Goal: Share content: Share content

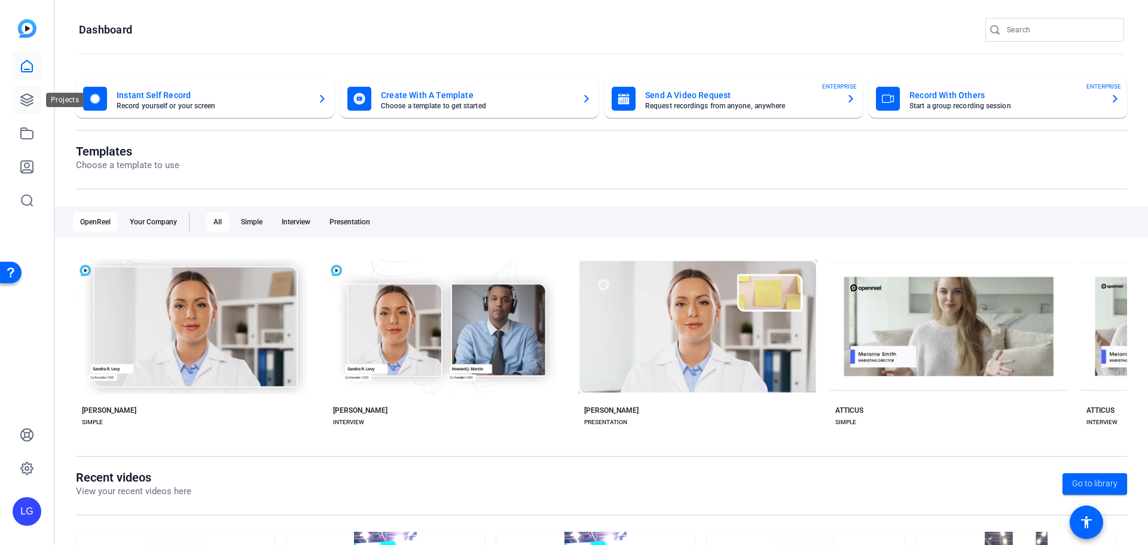
click at [23, 106] on icon at bounding box center [27, 100] width 14 height 14
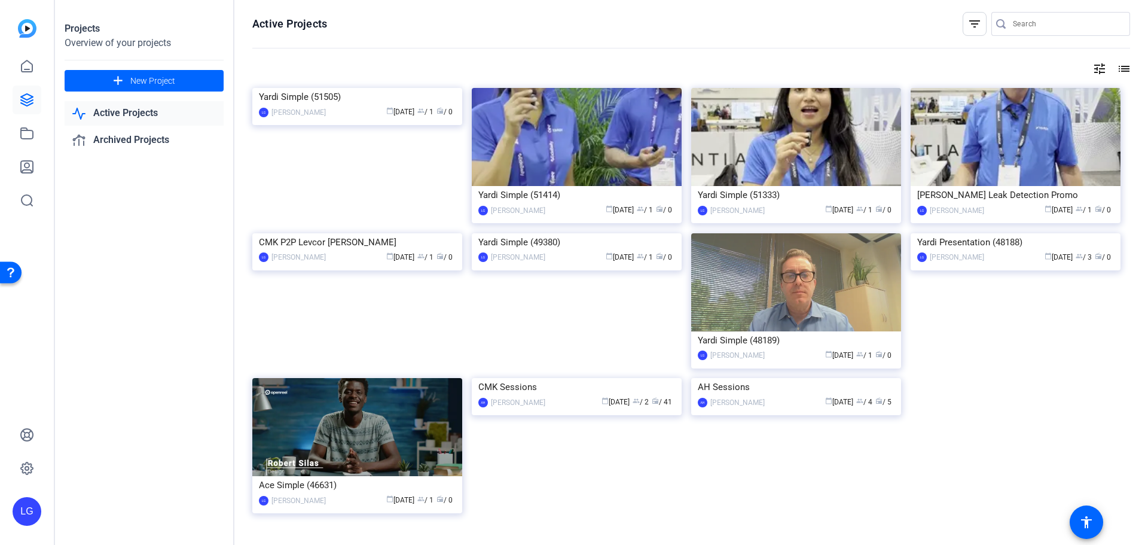
click at [571, 378] on img at bounding box center [577, 378] width 210 height 0
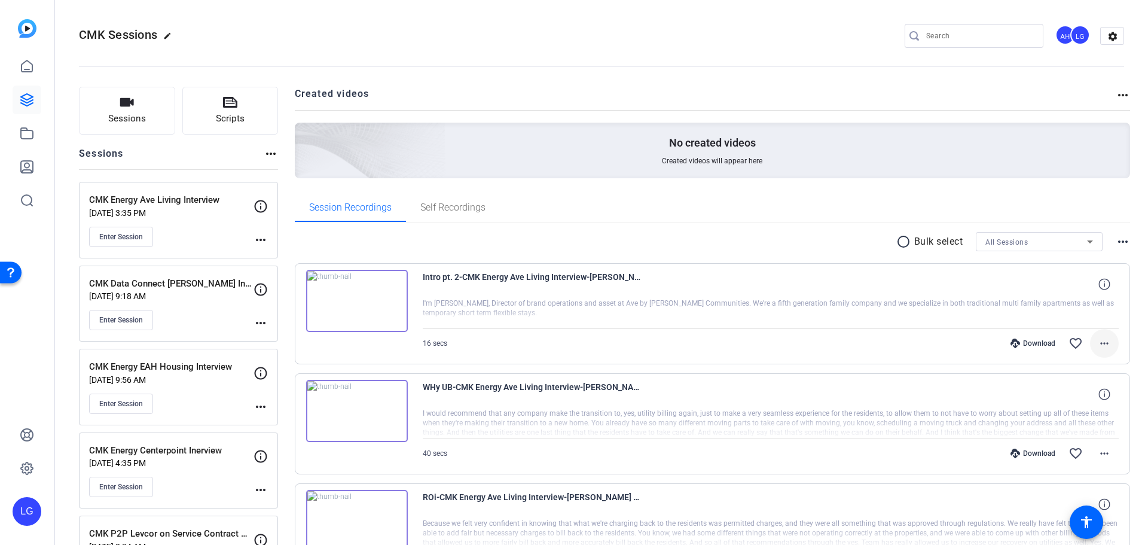
click at [1102, 340] on mat-icon "more_horiz" at bounding box center [1104, 343] width 14 height 14
click at [902, 348] on div at bounding box center [574, 272] width 1148 height 545
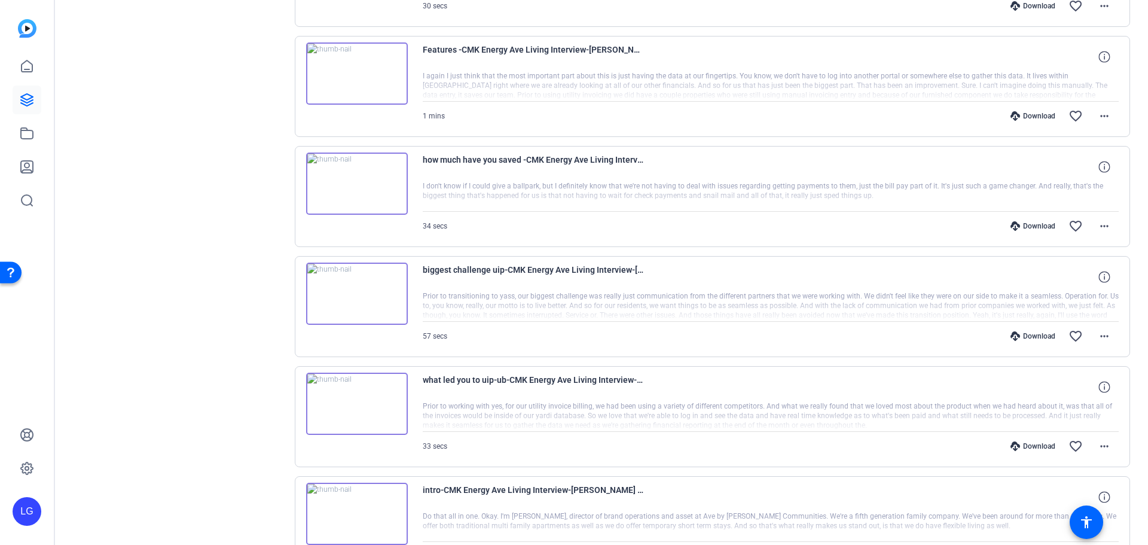
scroll to position [884, 0]
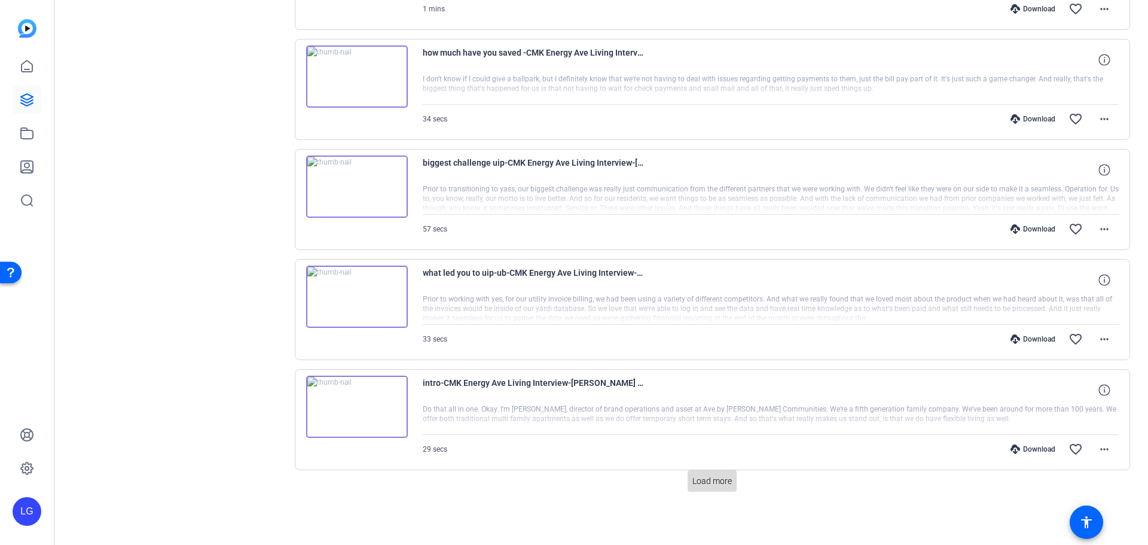
click at [701, 481] on span "Load more" at bounding box center [711, 481] width 39 height 13
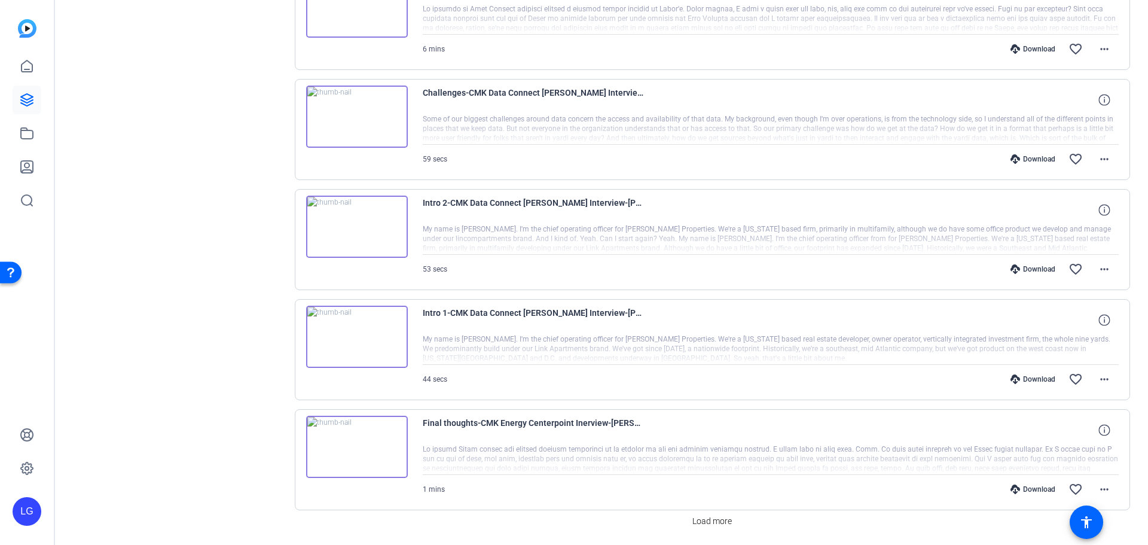
scroll to position [1984, 0]
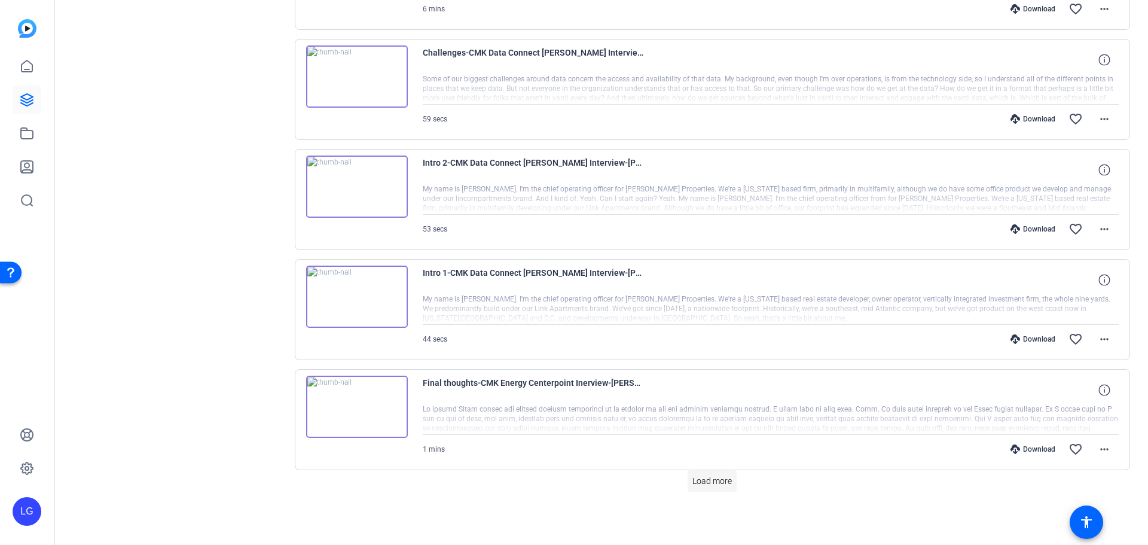
click at [726, 487] on span at bounding box center [711, 480] width 49 height 29
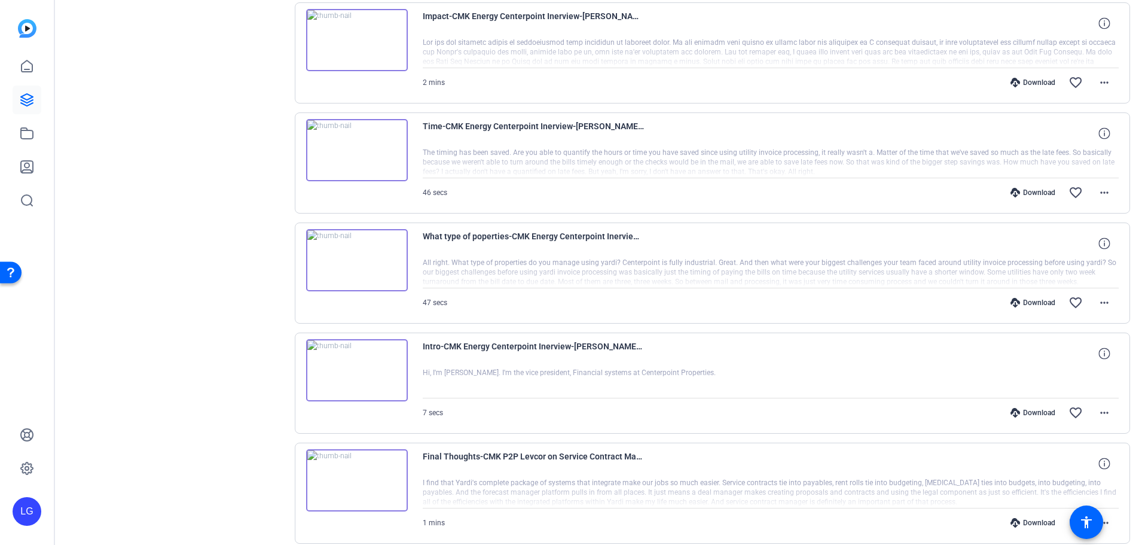
scroll to position [3084, 0]
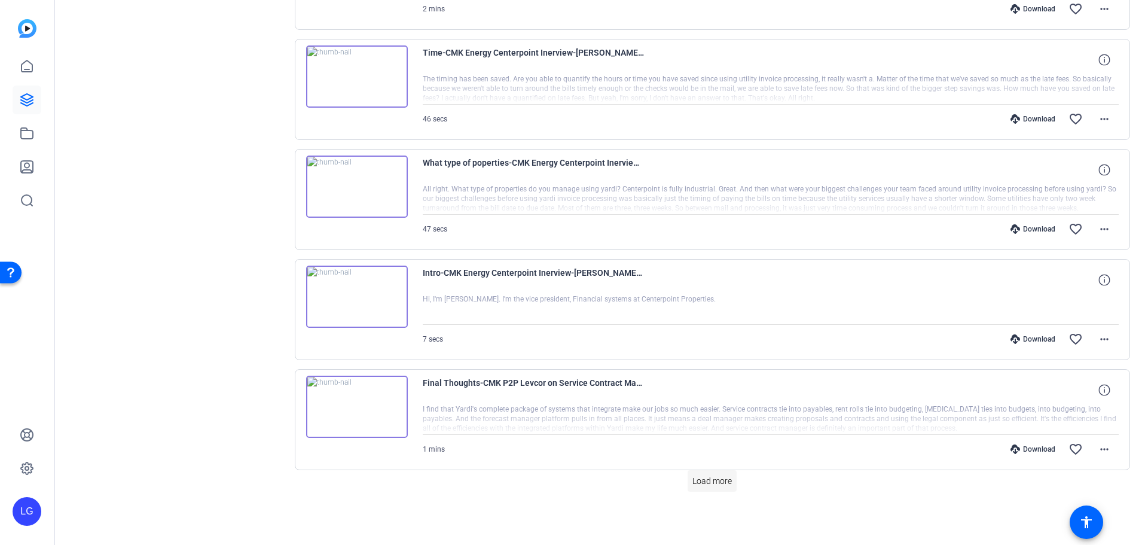
click at [729, 487] on span "Load more" at bounding box center [711, 481] width 39 height 13
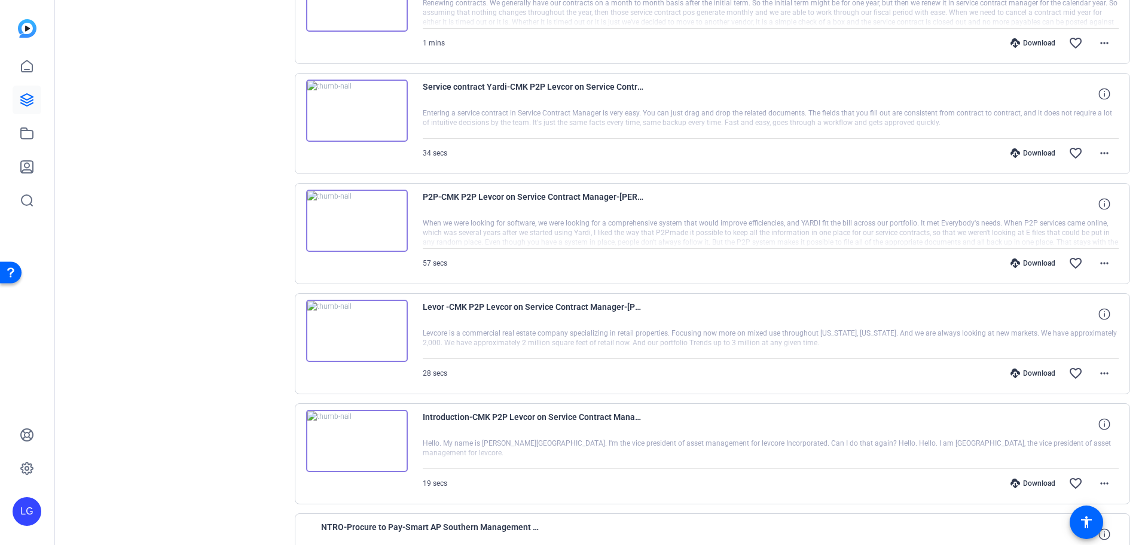
scroll to position [3980, 0]
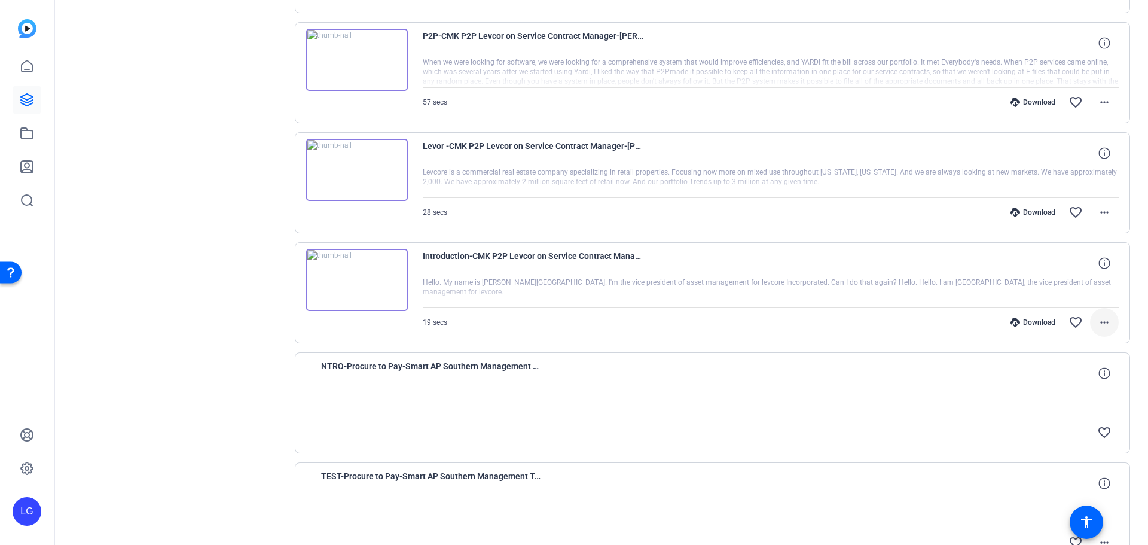
click at [1097, 319] on mat-icon "more_horiz" at bounding box center [1104, 322] width 14 height 14
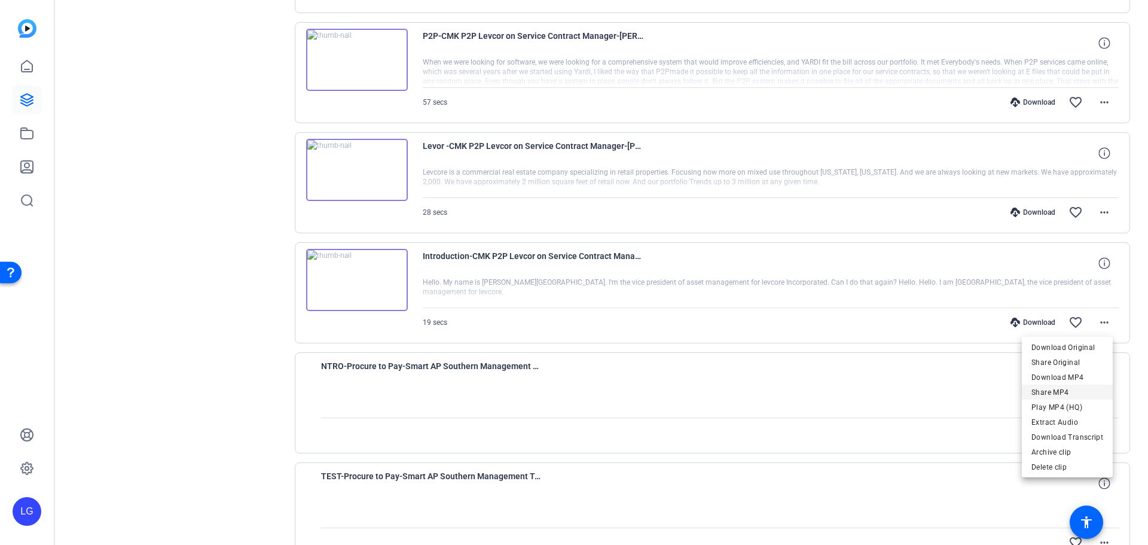
click at [1050, 389] on span "Share MP4" at bounding box center [1067, 392] width 72 height 14
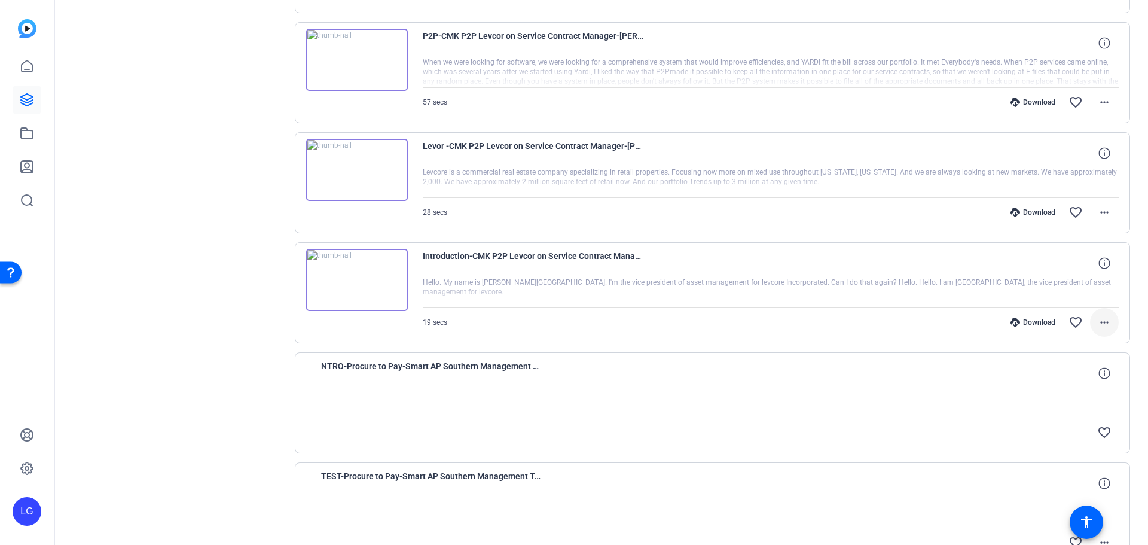
click at [1097, 325] on mat-icon "more_horiz" at bounding box center [1104, 322] width 14 height 14
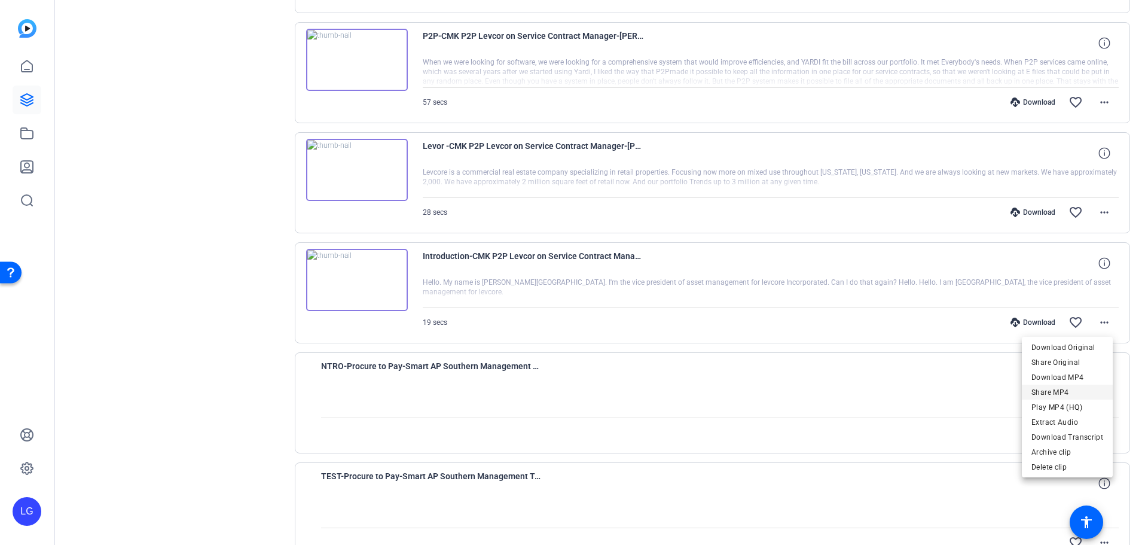
click at [1068, 392] on span "Share MP4" at bounding box center [1067, 392] width 72 height 14
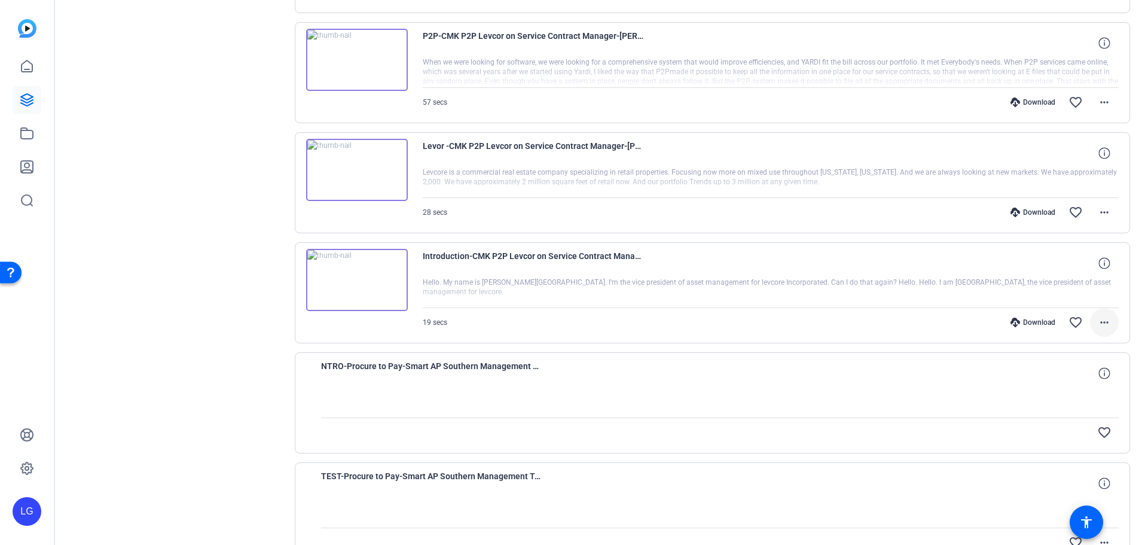
click at [1100, 320] on mat-icon "more_horiz" at bounding box center [1104, 322] width 14 height 14
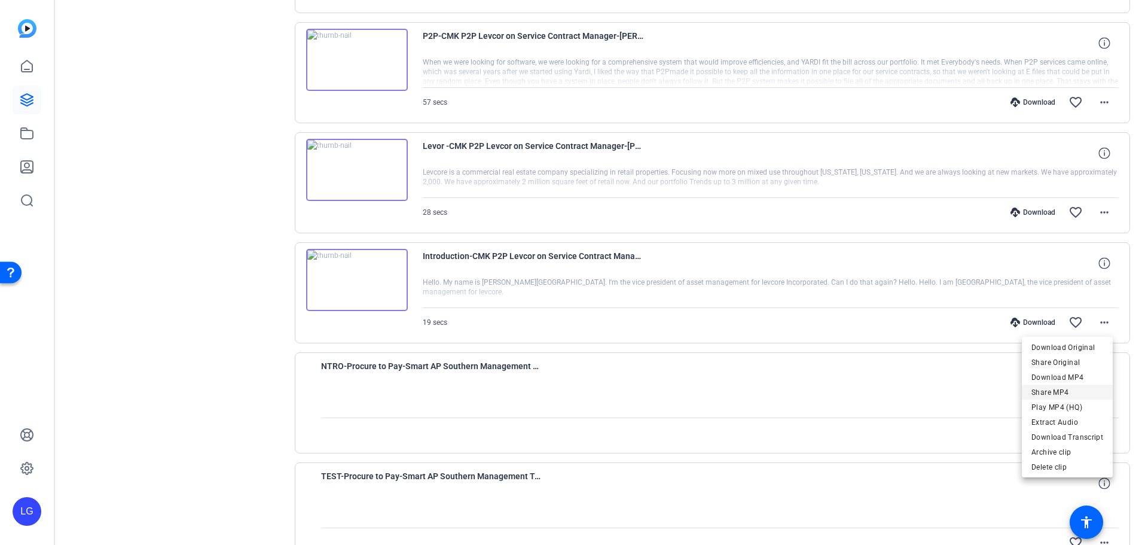
click at [1073, 393] on span "Share MP4" at bounding box center [1067, 392] width 72 height 14
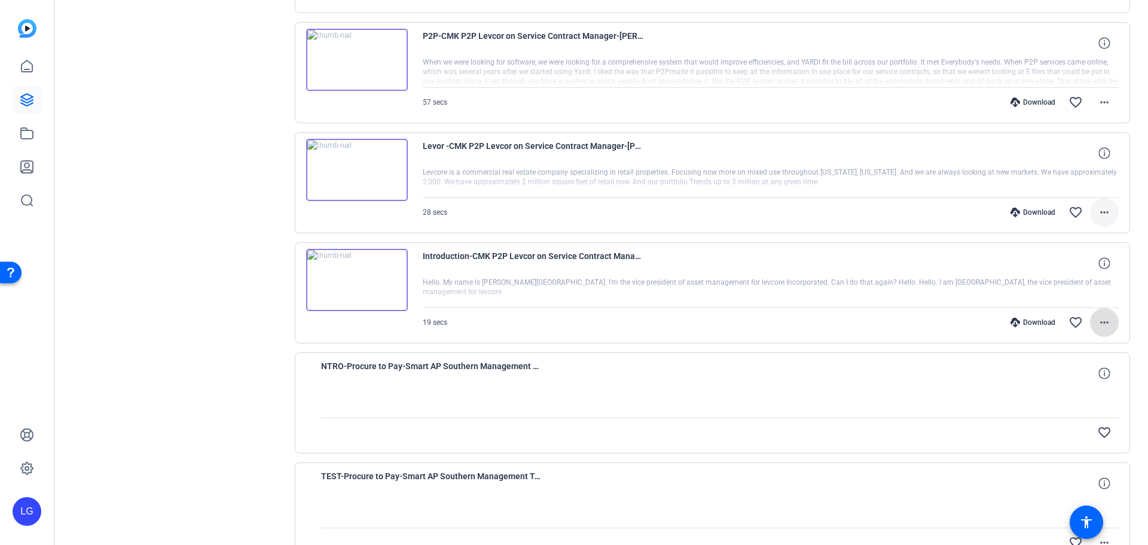
click at [1097, 211] on mat-icon "more_horiz" at bounding box center [1104, 212] width 14 height 14
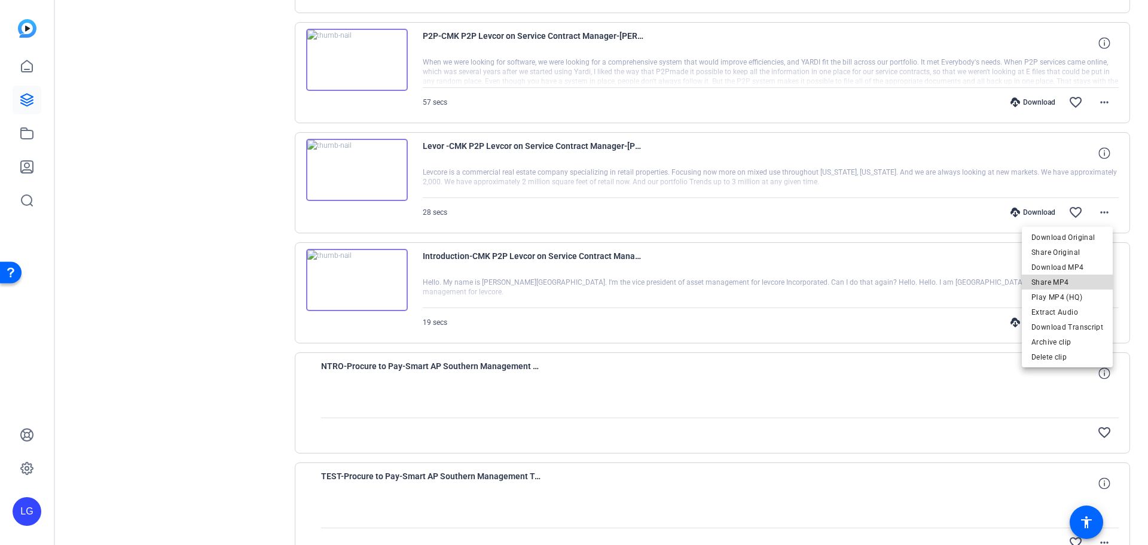
click at [1073, 282] on span "Share MP4" at bounding box center [1067, 282] width 72 height 14
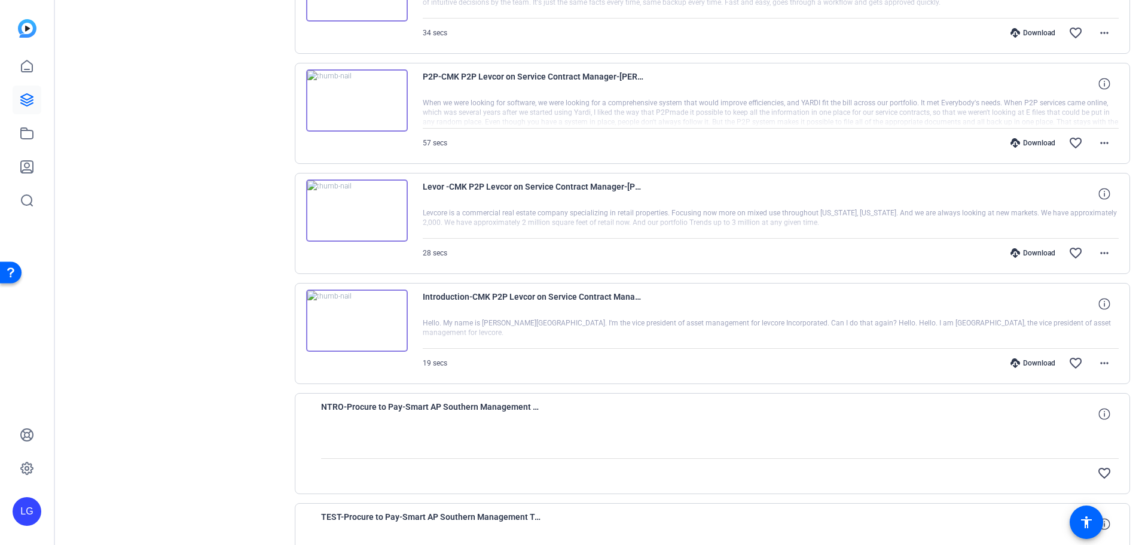
scroll to position [3920, 0]
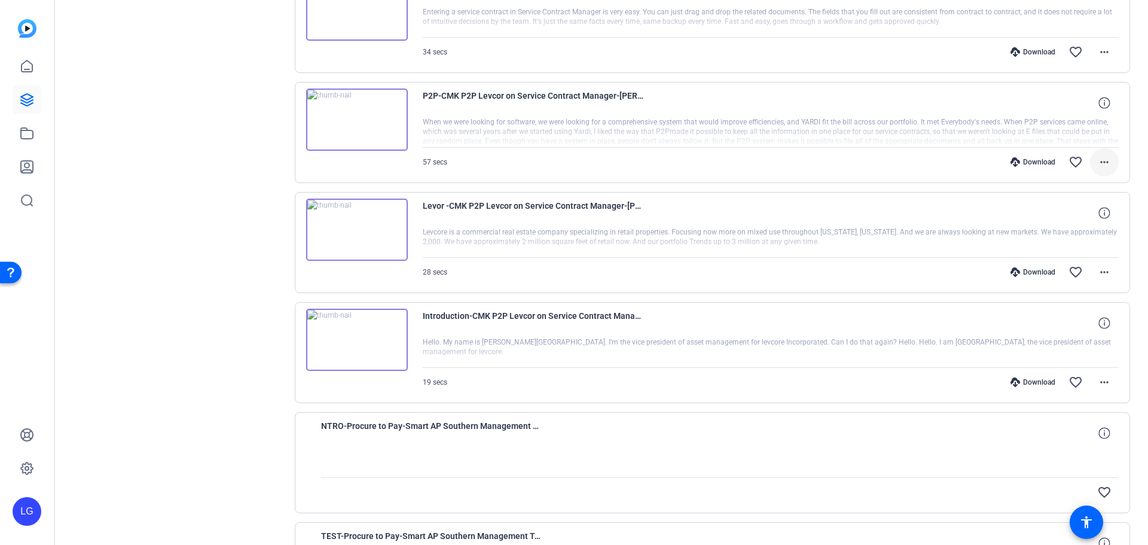
click at [1098, 167] on mat-icon "more_horiz" at bounding box center [1104, 162] width 14 height 14
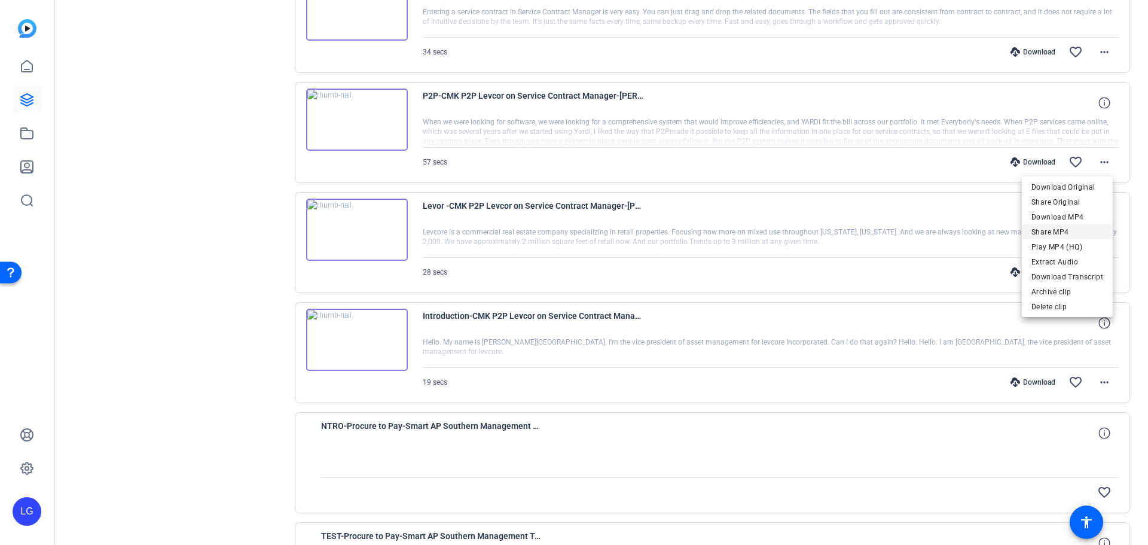
click at [1083, 227] on span "Share MP4" at bounding box center [1067, 232] width 72 height 14
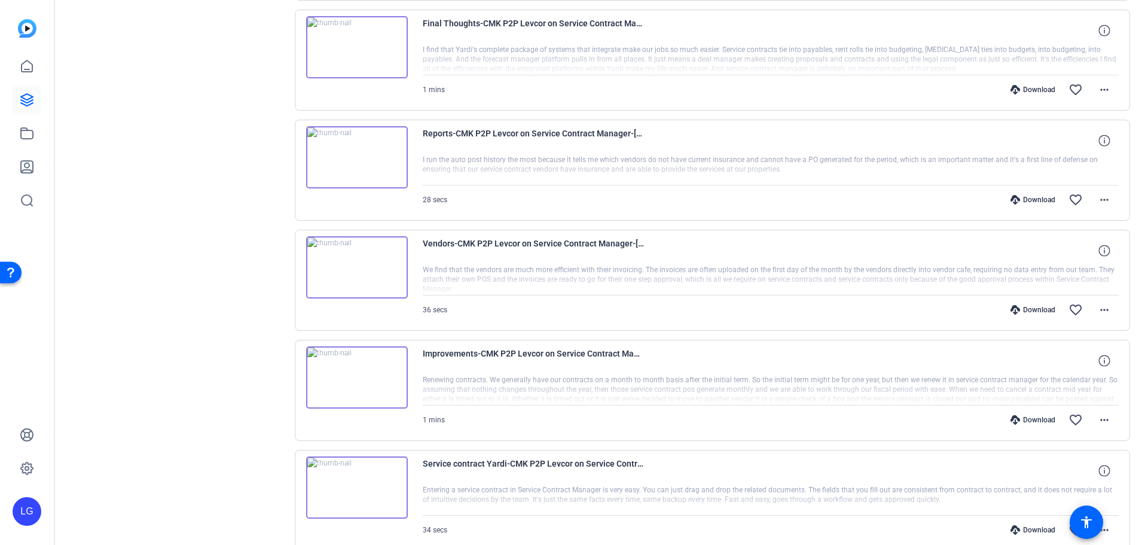
scroll to position [3263, 0]
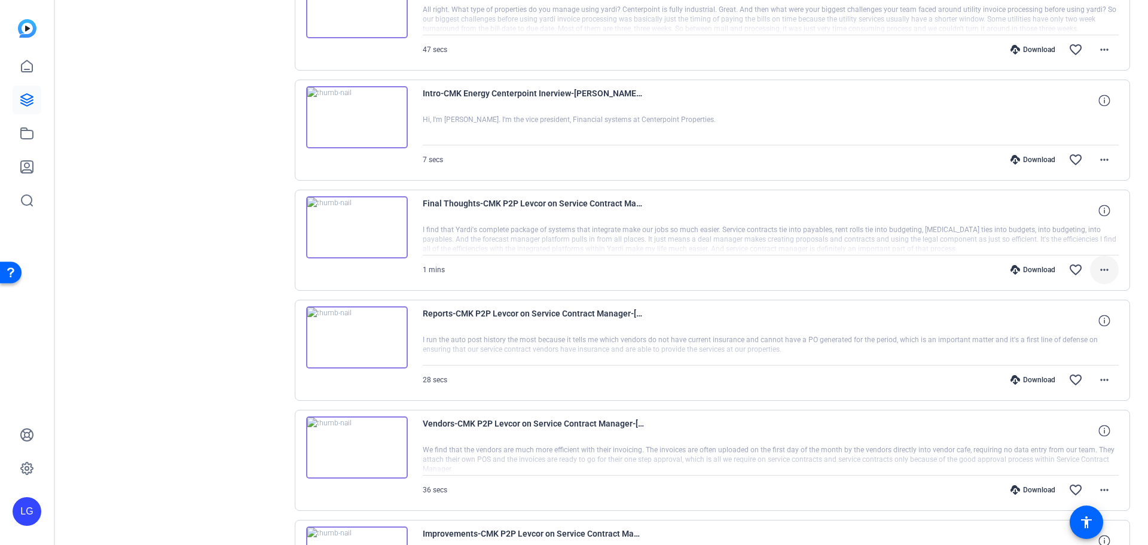
click at [1102, 272] on mat-icon "more_horiz" at bounding box center [1104, 269] width 14 height 14
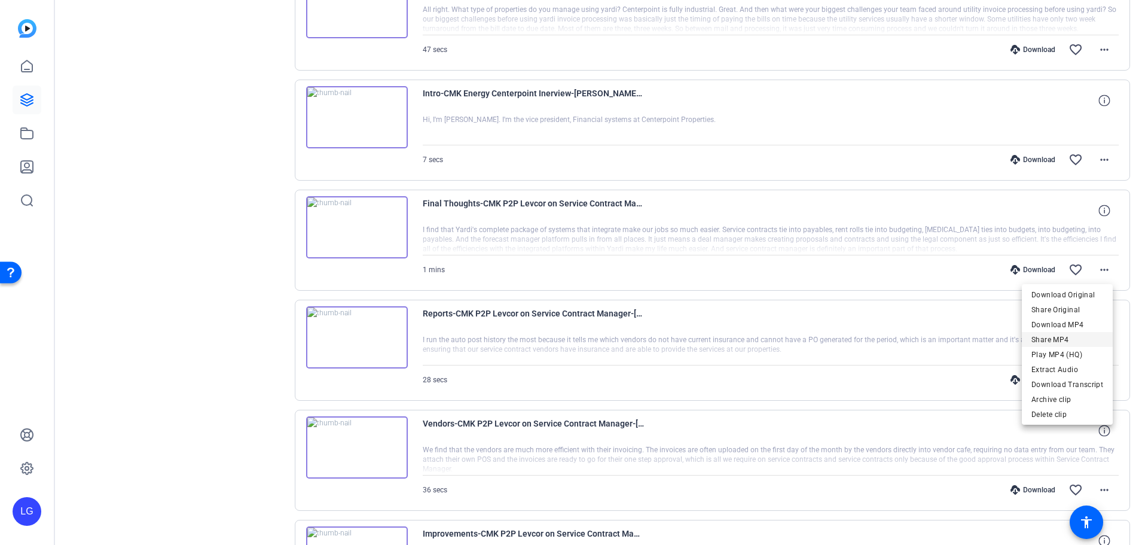
click at [1068, 334] on span "Share MP4" at bounding box center [1067, 339] width 72 height 14
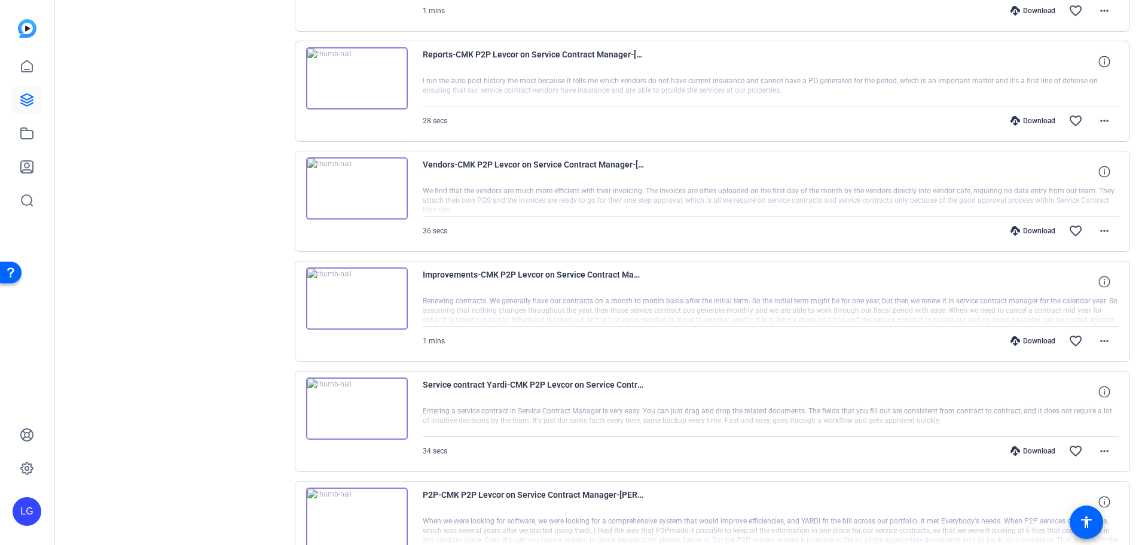
scroll to position [3622, 0]
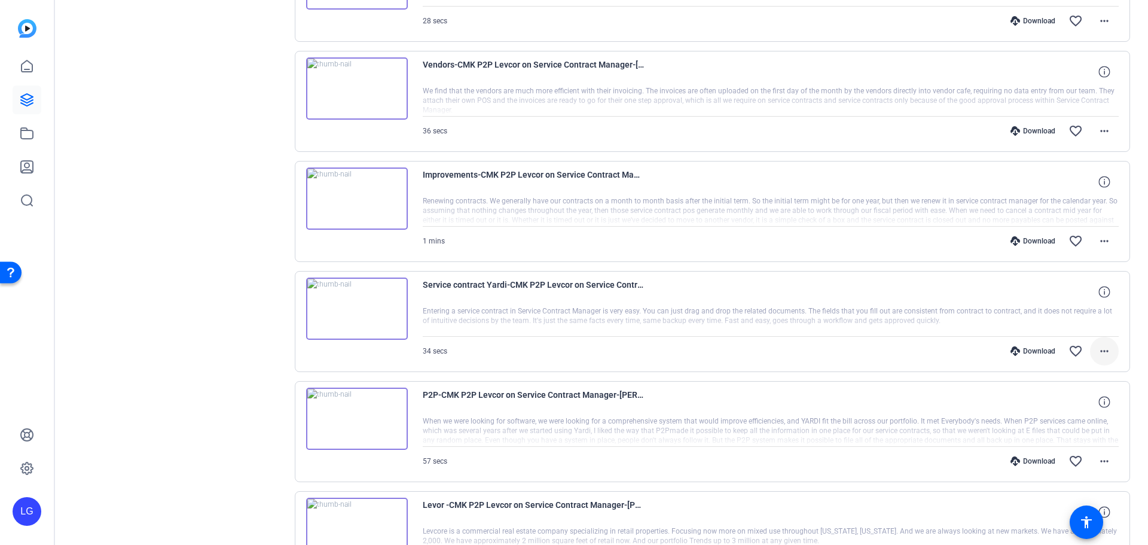
click at [1109, 356] on span at bounding box center [1104, 351] width 29 height 29
click at [1075, 418] on span "Share MP4" at bounding box center [1067, 421] width 72 height 14
click at [1097, 134] on mat-icon "more_horiz" at bounding box center [1104, 131] width 14 height 14
click at [1074, 201] on span "Share MP4" at bounding box center [1067, 201] width 72 height 14
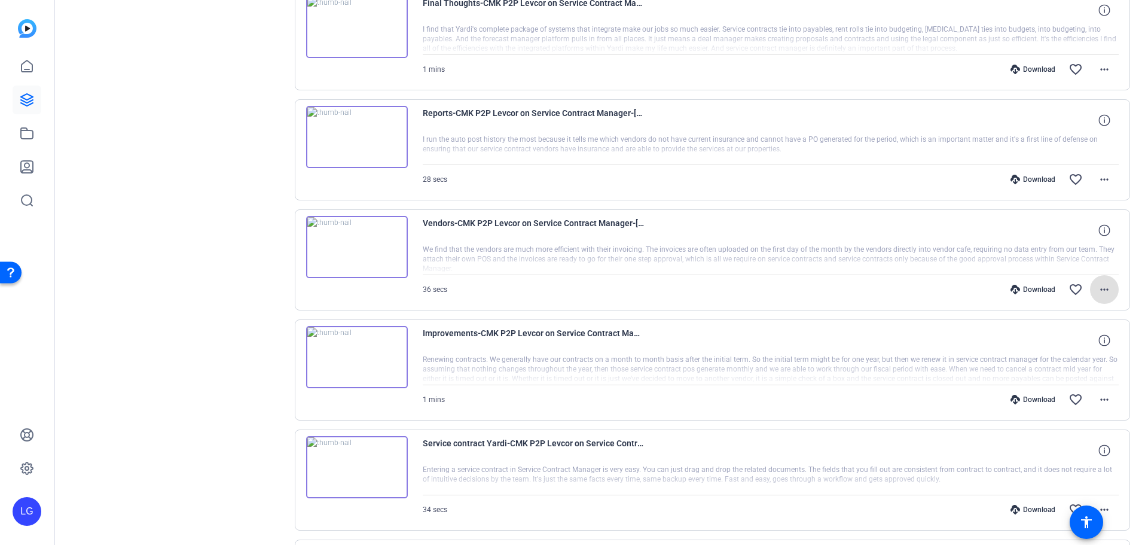
scroll to position [3442, 0]
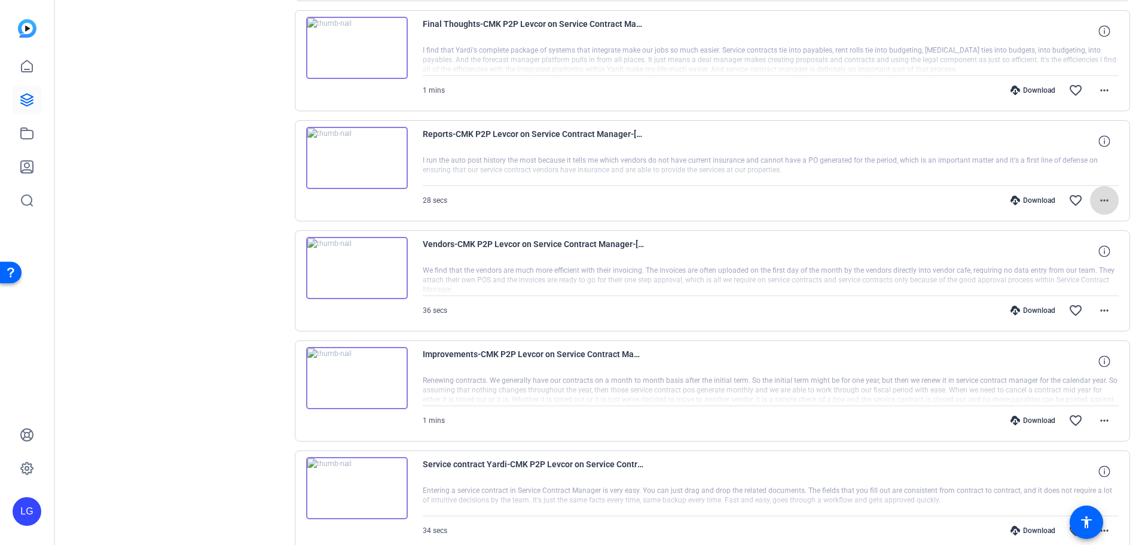
click at [1108, 197] on span at bounding box center [1104, 200] width 29 height 29
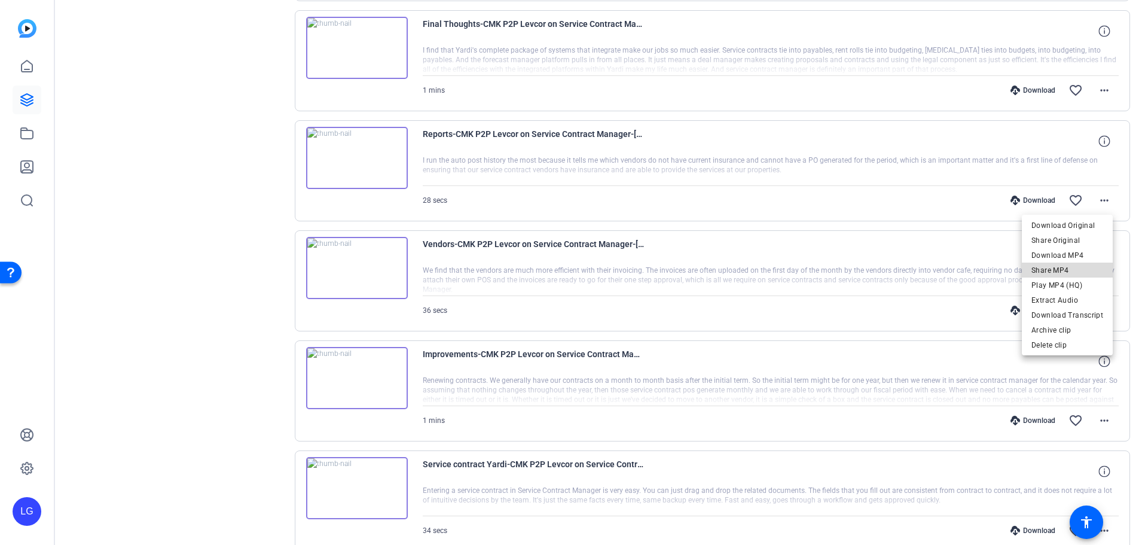
click at [1075, 263] on span "Share MP4" at bounding box center [1067, 270] width 72 height 14
